Goal: Information Seeking & Learning: Learn about a topic

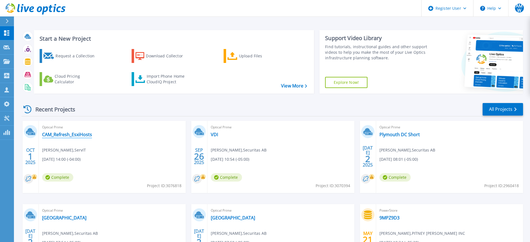
click at [62, 135] on link "CAM_Refresh_EsxiHosts" at bounding box center [67, 135] width 50 height 6
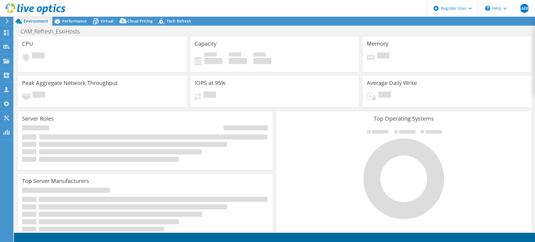
select select "USD"
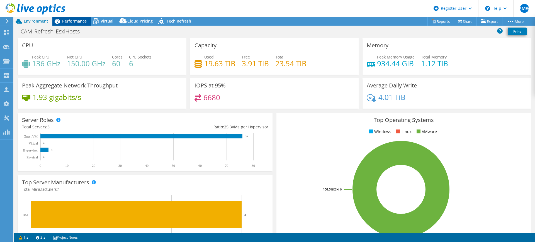
click at [78, 19] on span "Performance" at bounding box center [74, 20] width 25 height 5
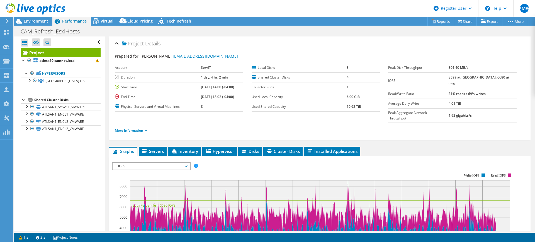
click at [150, 163] on span "IOPS" at bounding box center [151, 166] width 72 height 7
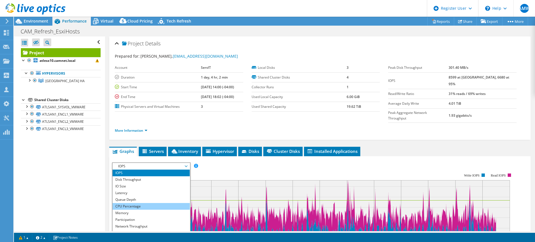
click at [138, 203] on li "CPU Percentage" at bounding box center [151, 206] width 77 height 7
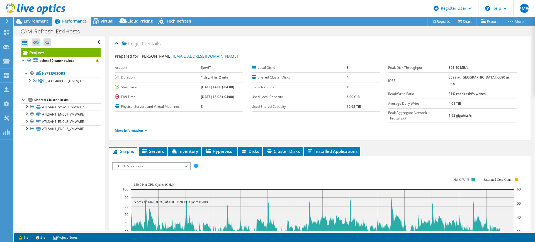
click at [133, 128] on link "More Information" at bounding box center [131, 130] width 33 height 5
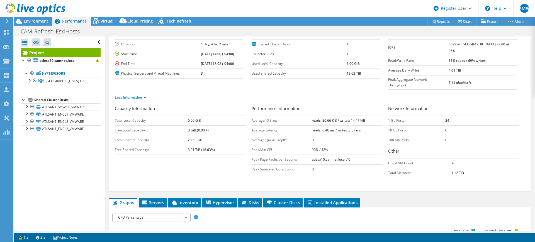
scroll to position [34, 0]
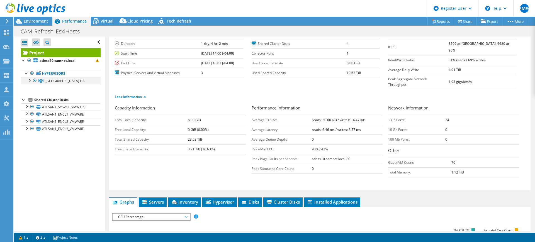
click at [28, 81] on div at bounding box center [29, 80] width 6 height 6
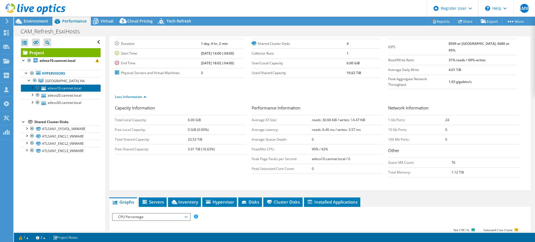
click at [58, 89] on link "atlesx10.camnet.local" at bounding box center [61, 87] width 80 height 7
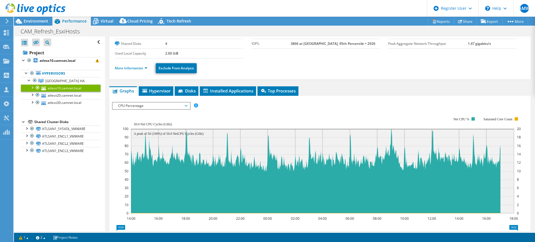
scroll to position [0, 0]
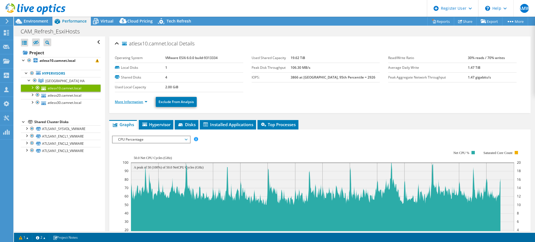
click at [139, 99] on link "More Information" at bounding box center [131, 101] width 33 height 5
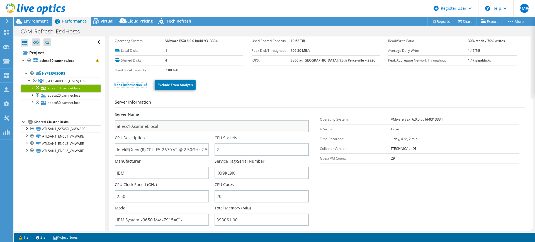
scroll to position [18, 0]
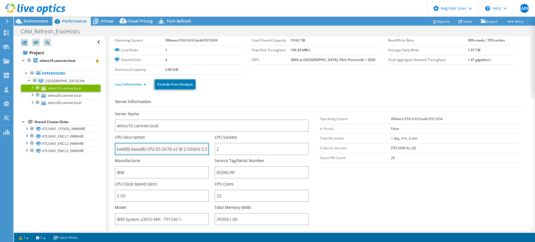
click at [177, 148] on input "Intel(R) Xeon(R) CPU E5-2670 v2 @ 2.50GHz 2.50 GHz" at bounding box center [162, 149] width 94 height 12
click at [176, 148] on input "Intel(R) Xeon(R) CPU E5-2670 v2 @ 2.50GHz 2.50 GHz" at bounding box center [162, 149] width 94 height 12
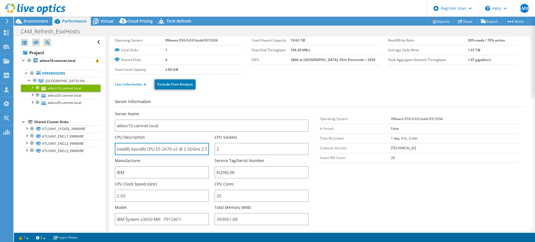
scroll to position [0, 0]
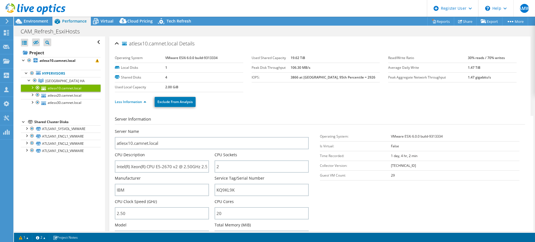
click at [41, 16] on div at bounding box center [32, 9] width 65 height 19
click at [40, 19] on span "Environment" at bounding box center [36, 20] width 25 height 5
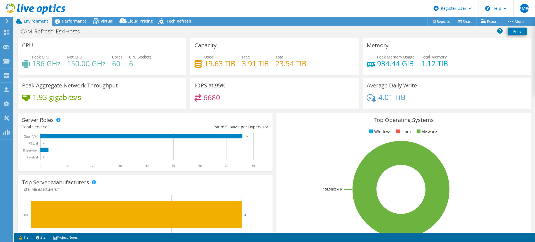
click at [291, 111] on div "Top Operating Systems Windows Linux VMware 100.0% ESXi 6" at bounding box center [403, 179] width 259 height 137
click at [78, 17] on div "Performance" at bounding box center [71, 21] width 38 height 9
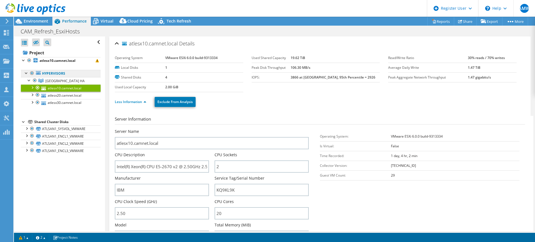
click at [68, 70] on link "Hypervisors" at bounding box center [61, 73] width 80 height 7
click at [61, 59] on b "atlesx10.camnet.local" at bounding box center [58, 60] width 36 height 5
